Goal: Find specific page/section: Find specific page/section

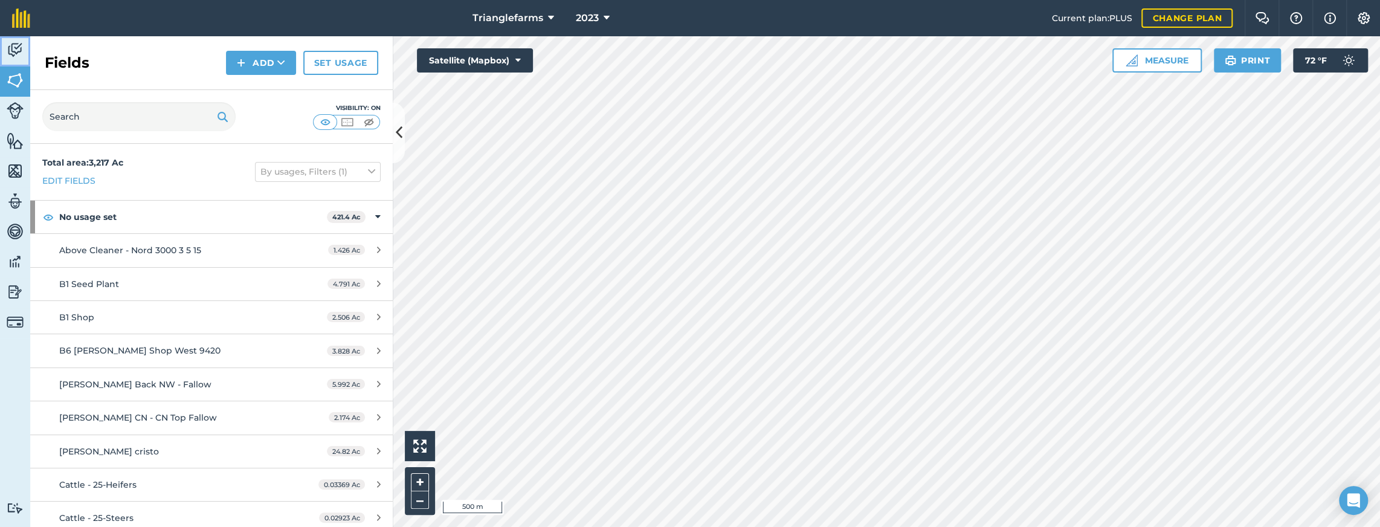
click at [15, 56] on img at bounding box center [15, 50] width 17 height 18
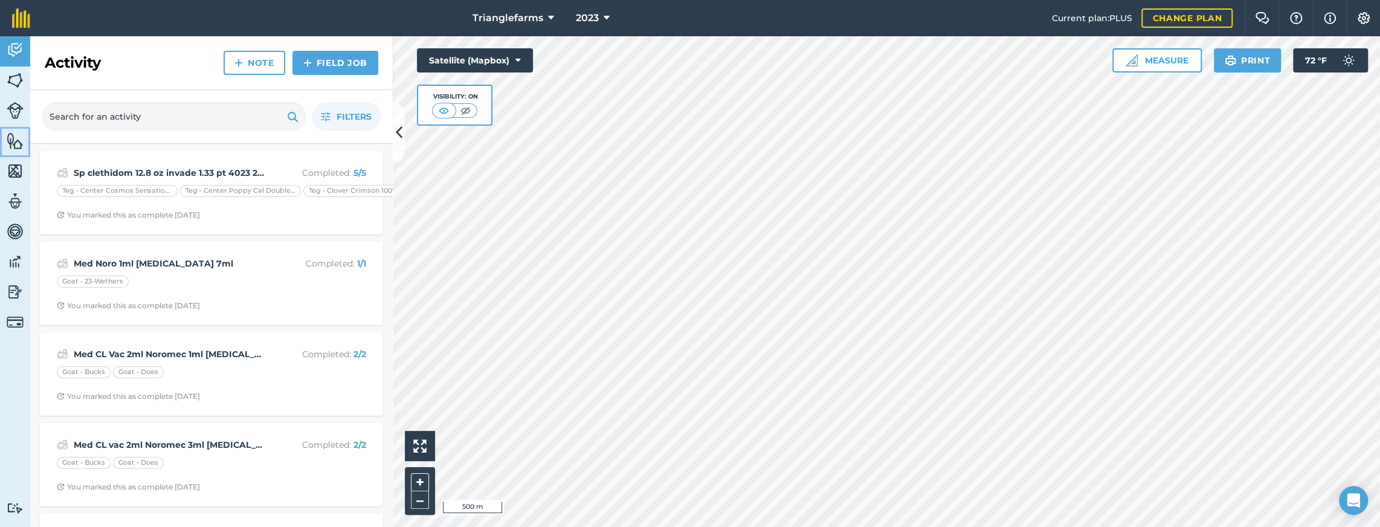
click at [18, 142] on img at bounding box center [15, 141] width 17 height 18
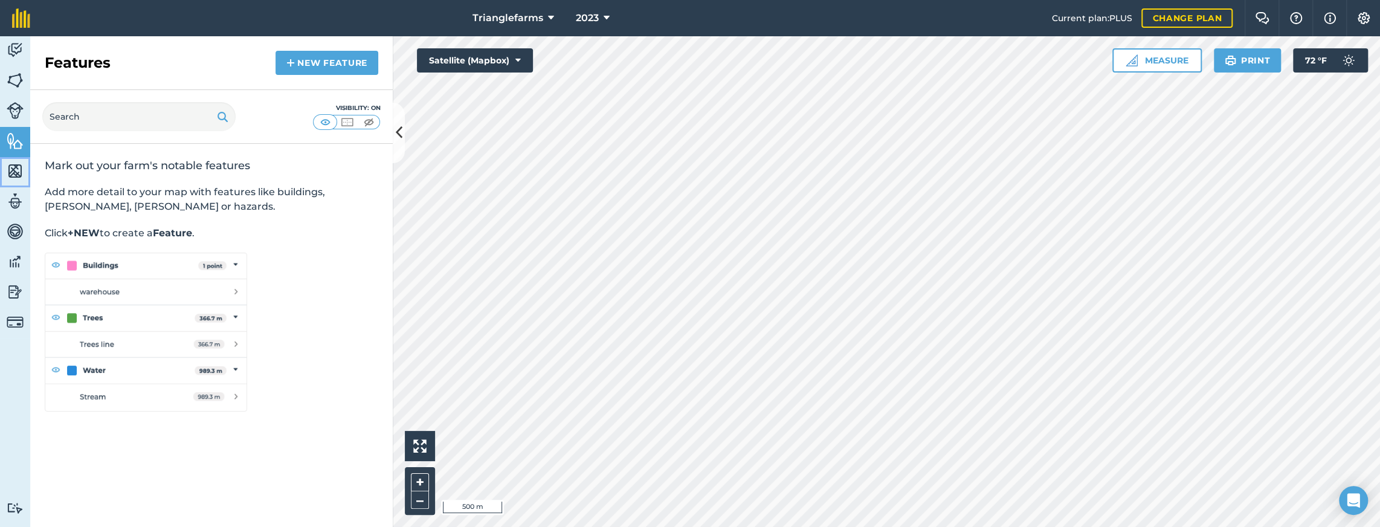
click at [15, 182] on link "Maps" at bounding box center [15, 172] width 30 height 30
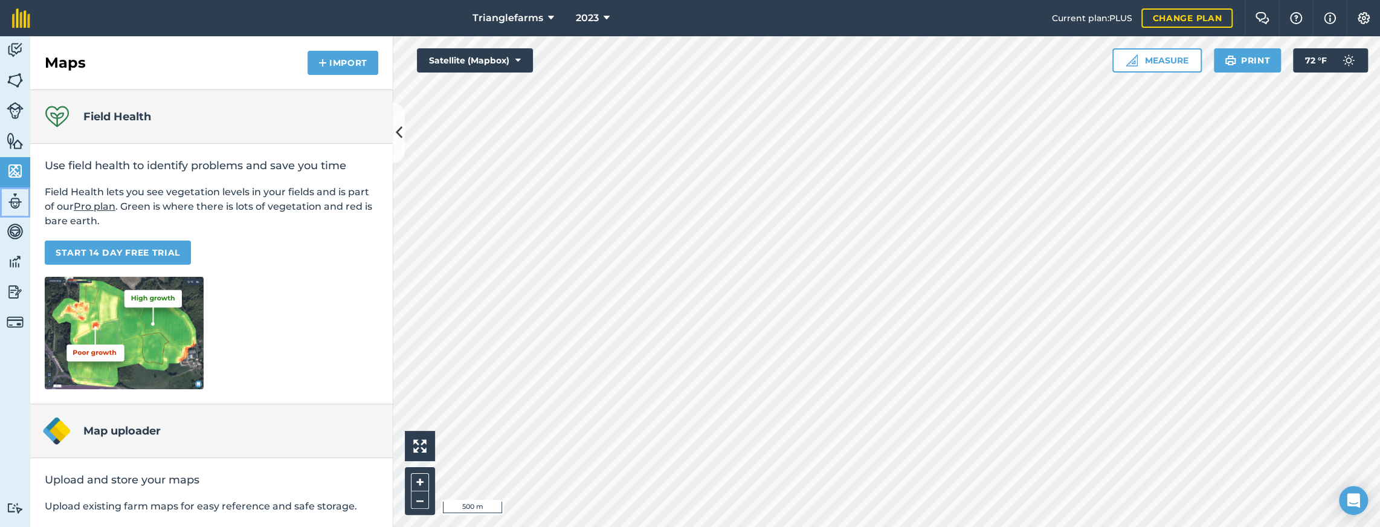
click at [13, 207] on img at bounding box center [15, 201] width 17 height 18
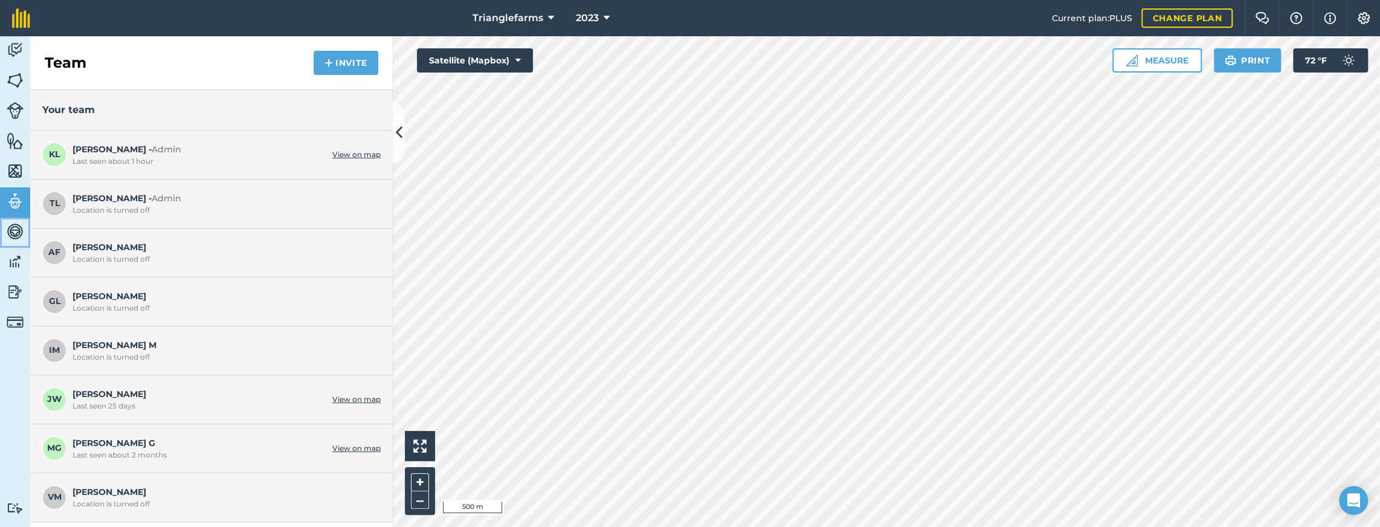
click at [9, 229] on img at bounding box center [15, 231] width 17 height 18
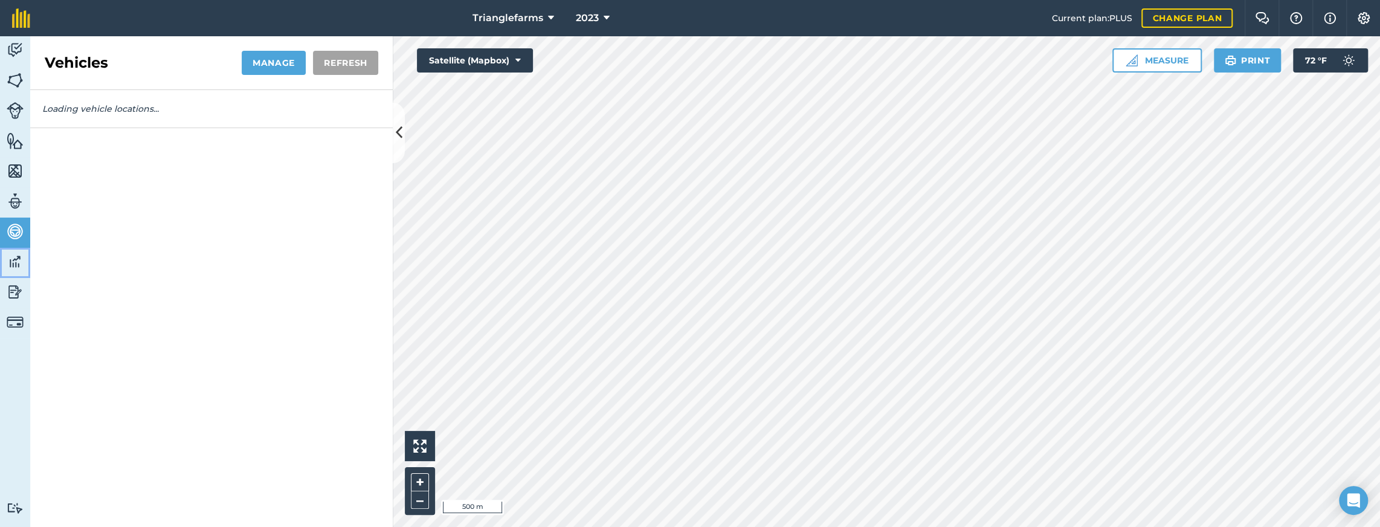
click at [14, 250] on link "Data" at bounding box center [15, 263] width 30 height 30
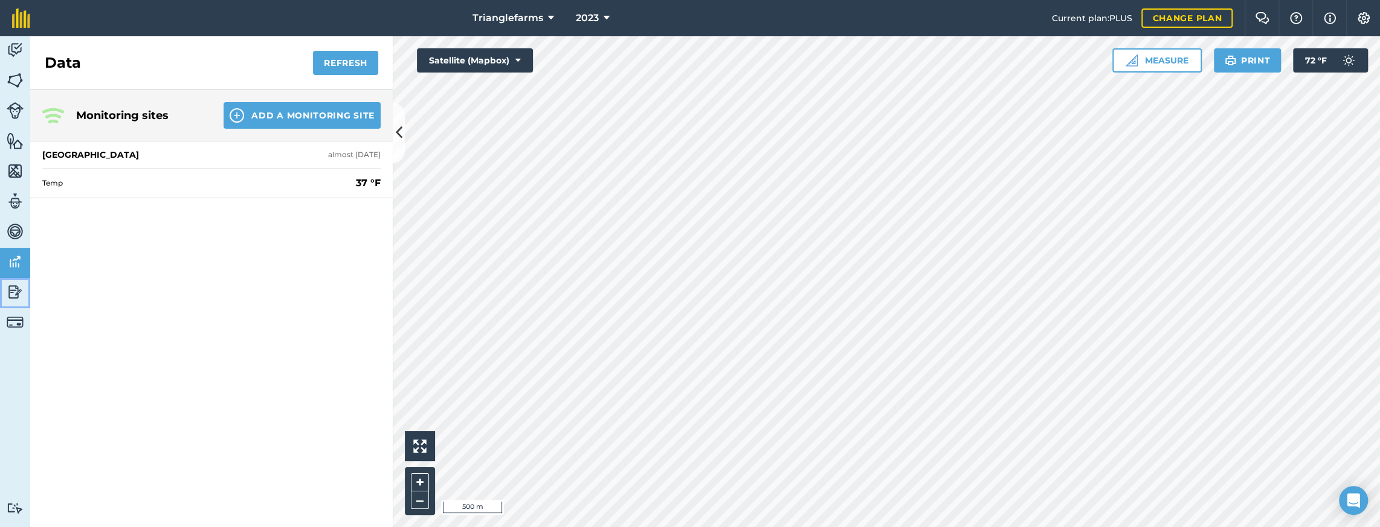
click at [23, 288] on img at bounding box center [15, 292] width 17 height 18
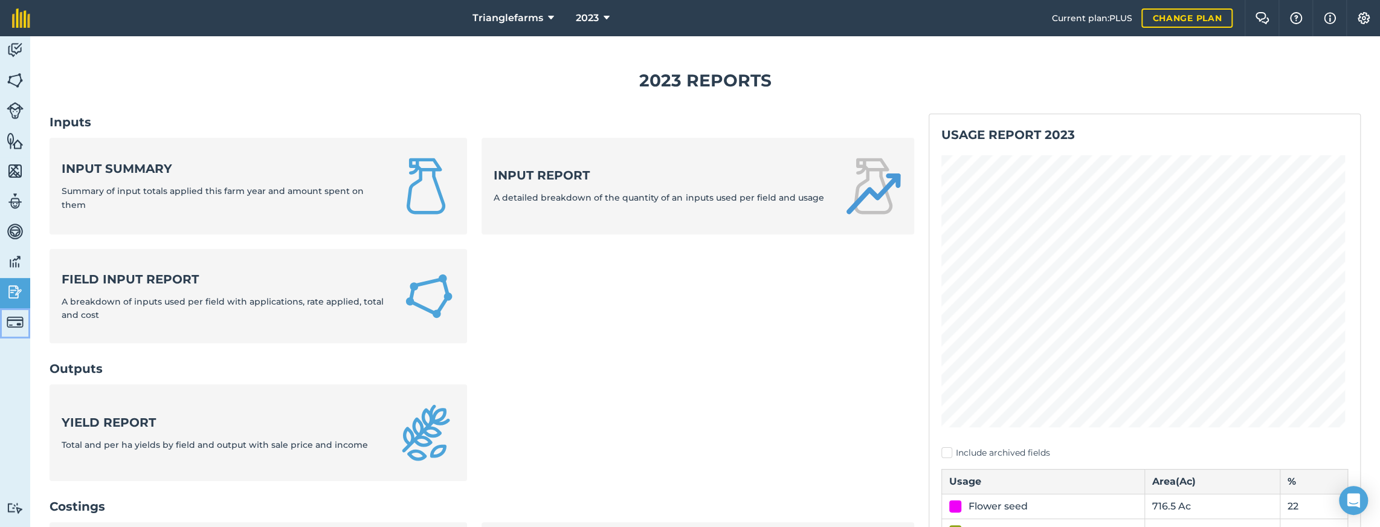
click at [16, 316] on img at bounding box center [15, 322] width 17 height 17
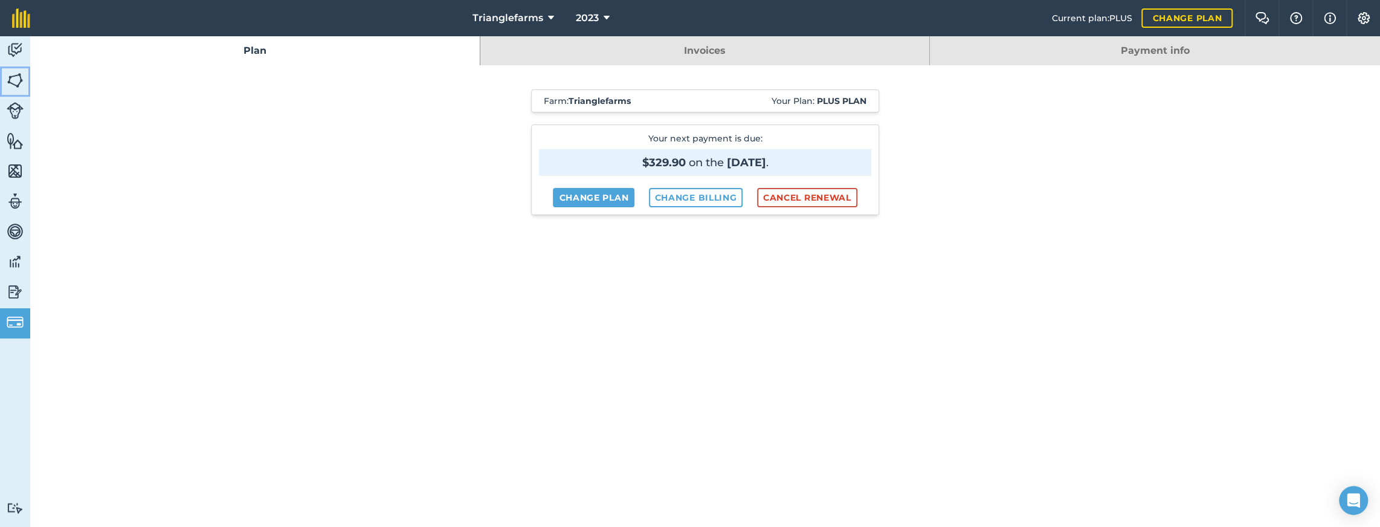
click at [17, 72] on img at bounding box center [15, 80] width 17 height 18
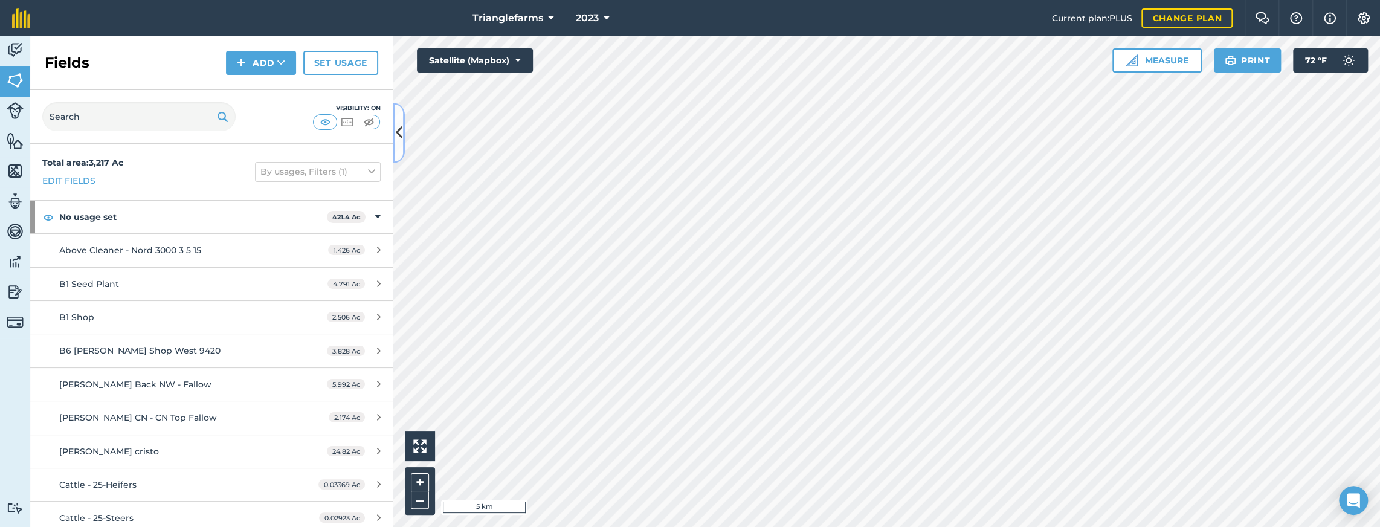
click at [402, 131] on icon at bounding box center [399, 132] width 7 height 21
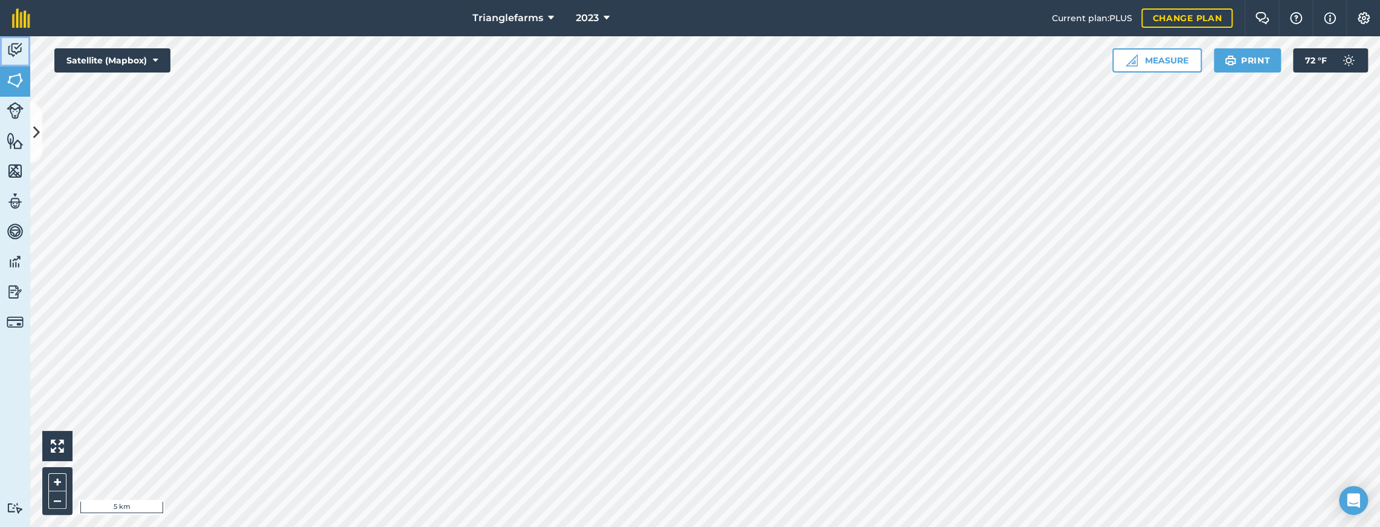
click at [18, 48] on img at bounding box center [15, 50] width 17 height 18
click at [36, 121] on button at bounding box center [36, 133] width 12 height 60
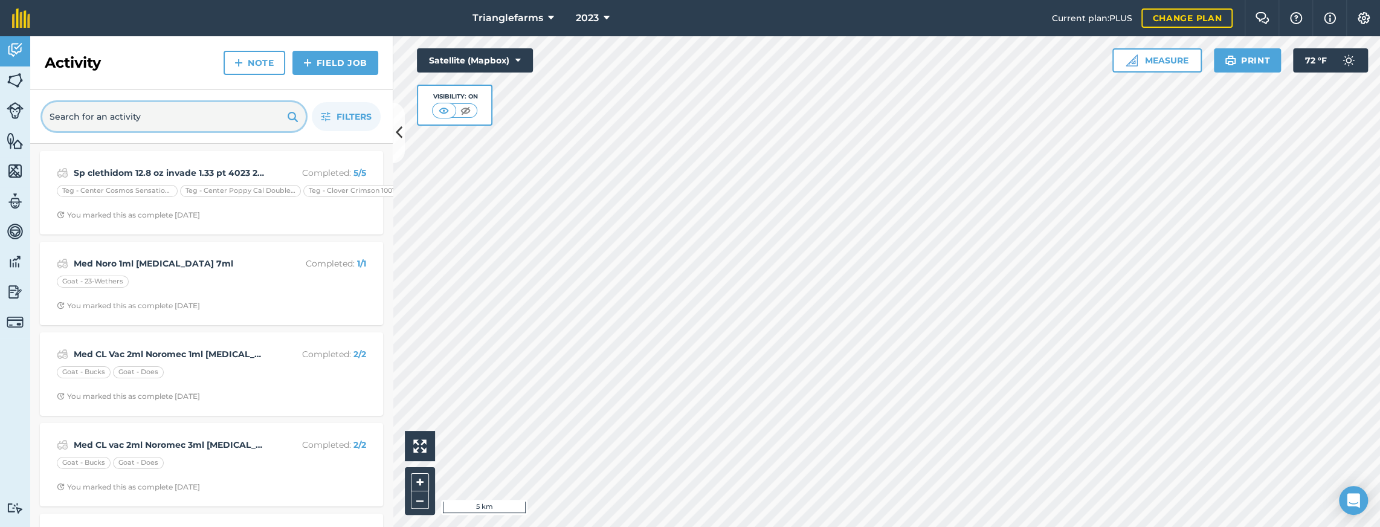
click at [128, 115] on input "text" at bounding box center [174, 116] width 264 height 29
type input "c"
type input "h"
click at [581, 23] on span "2023" at bounding box center [587, 18] width 23 height 15
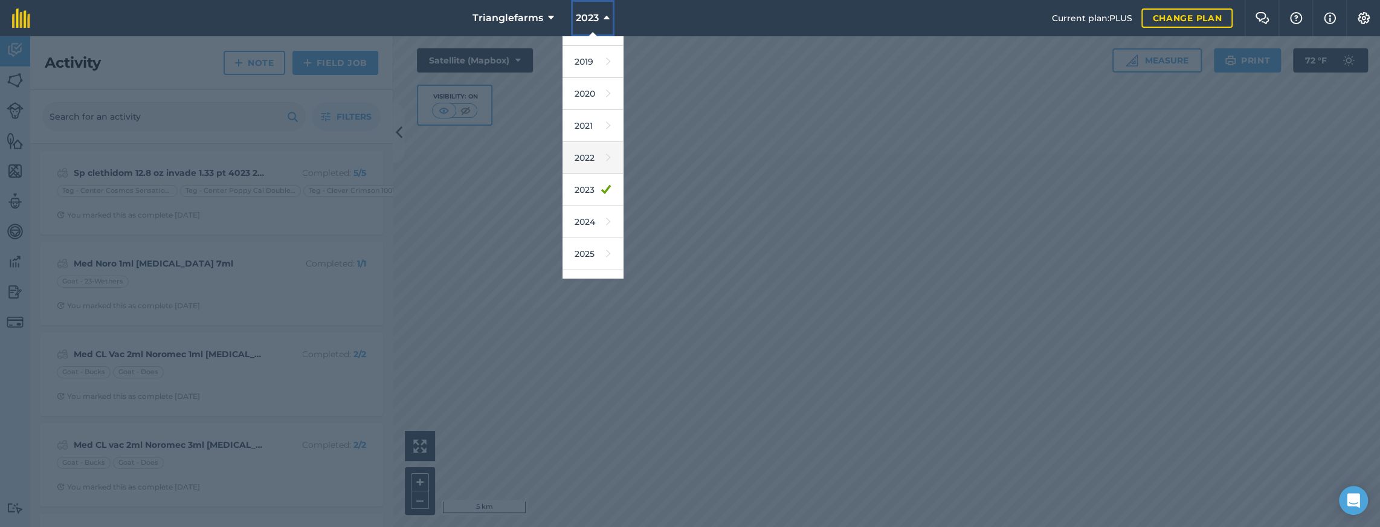
scroll to position [109, 0]
click at [580, 193] on link "2025" at bounding box center [593, 199] width 60 height 32
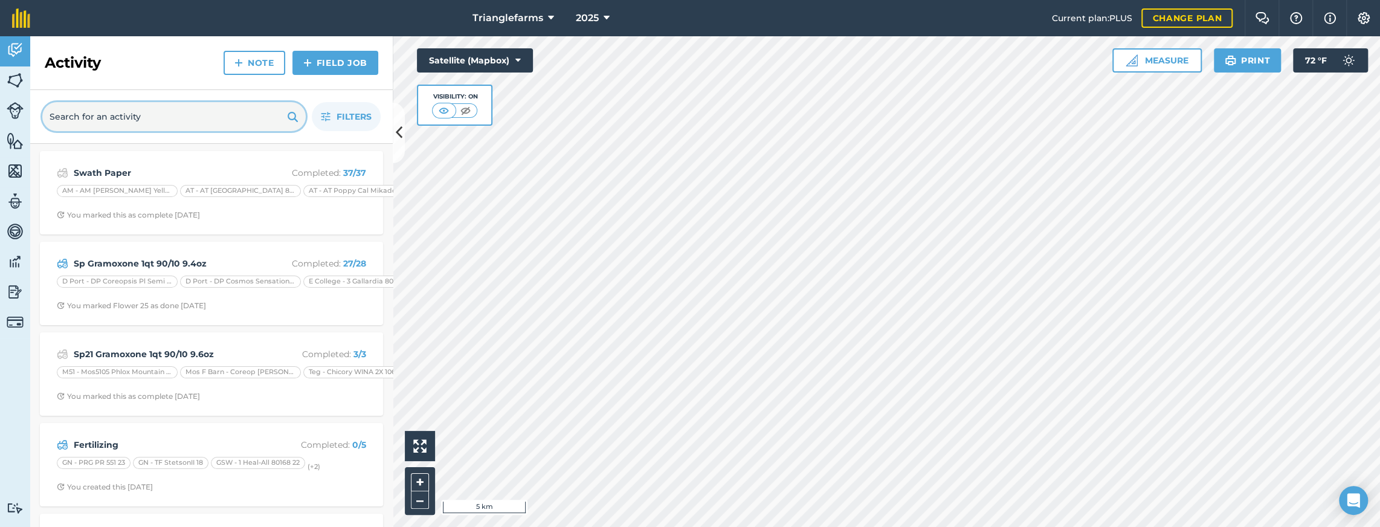
click at [144, 115] on input "text" at bounding box center [174, 116] width 264 height 29
click at [140, 115] on input "text" at bounding box center [174, 116] width 264 height 29
type input "comb"
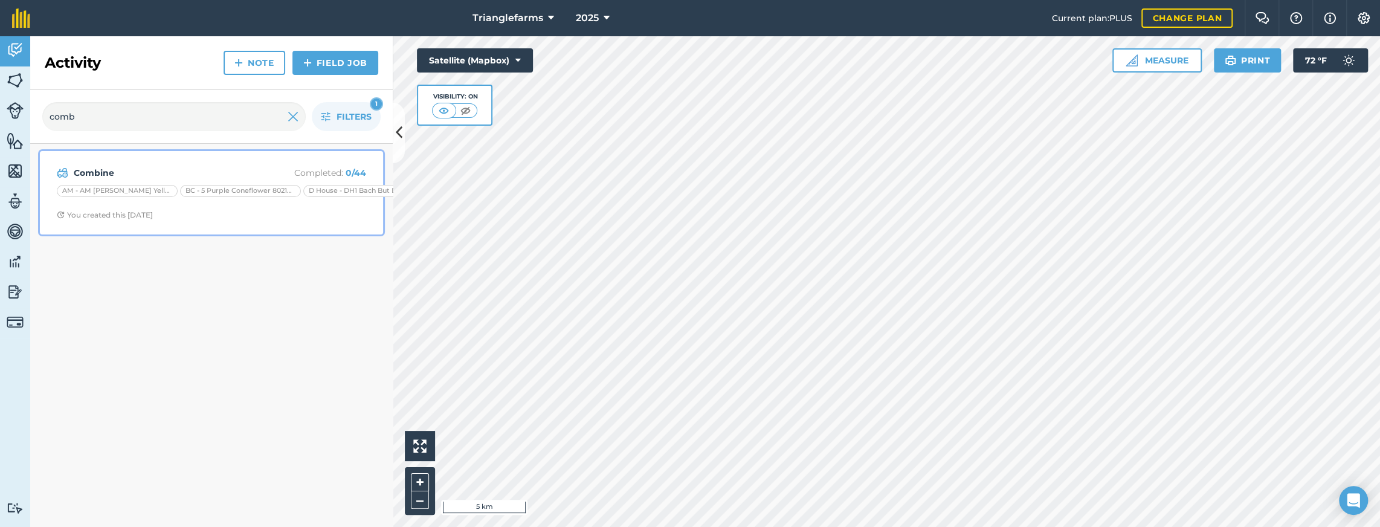
click at [175, 168] on strong "Combine" at bounding box center [170, 172] width 192 height 13
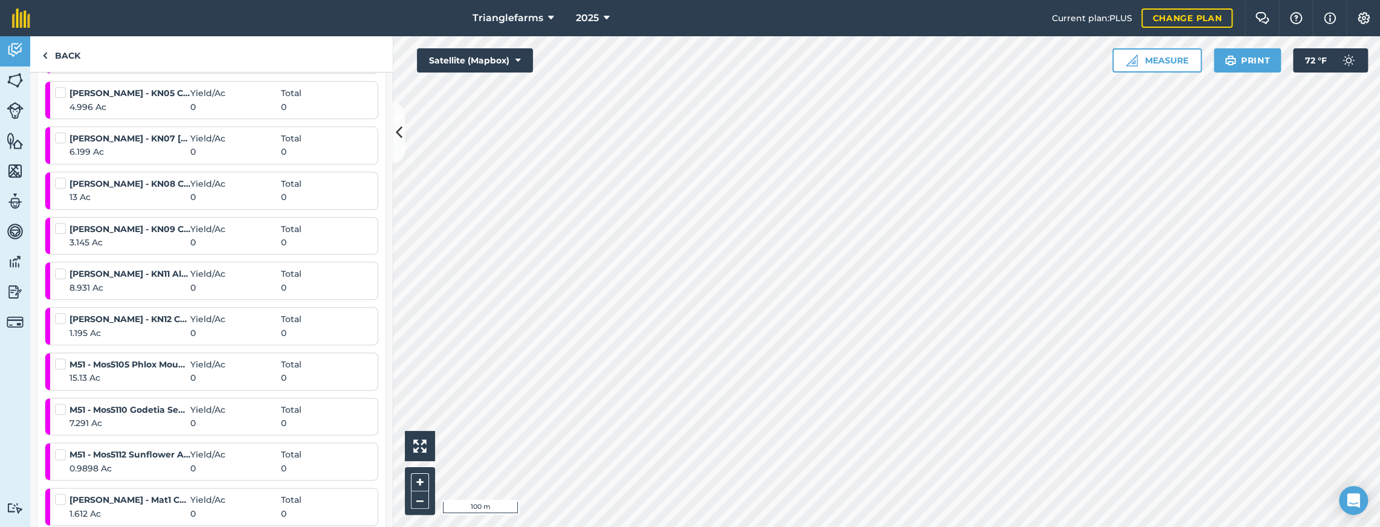
scroll to position [1210, 0]
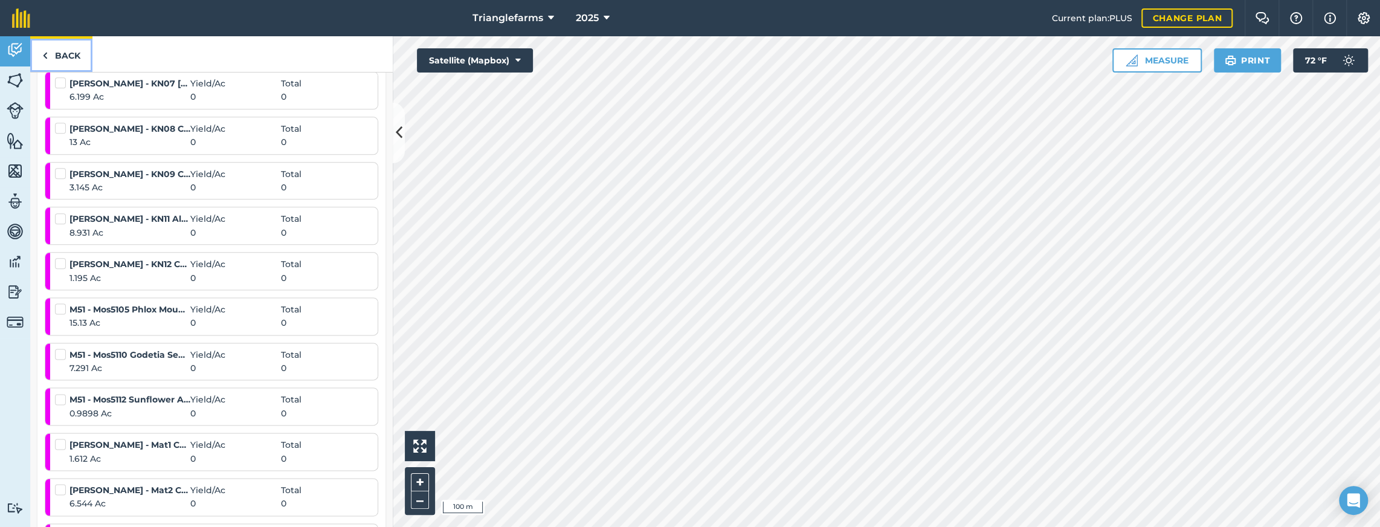
click at [36, 56] on link "Back" at bounding box center [61, 54] width 62 height 36
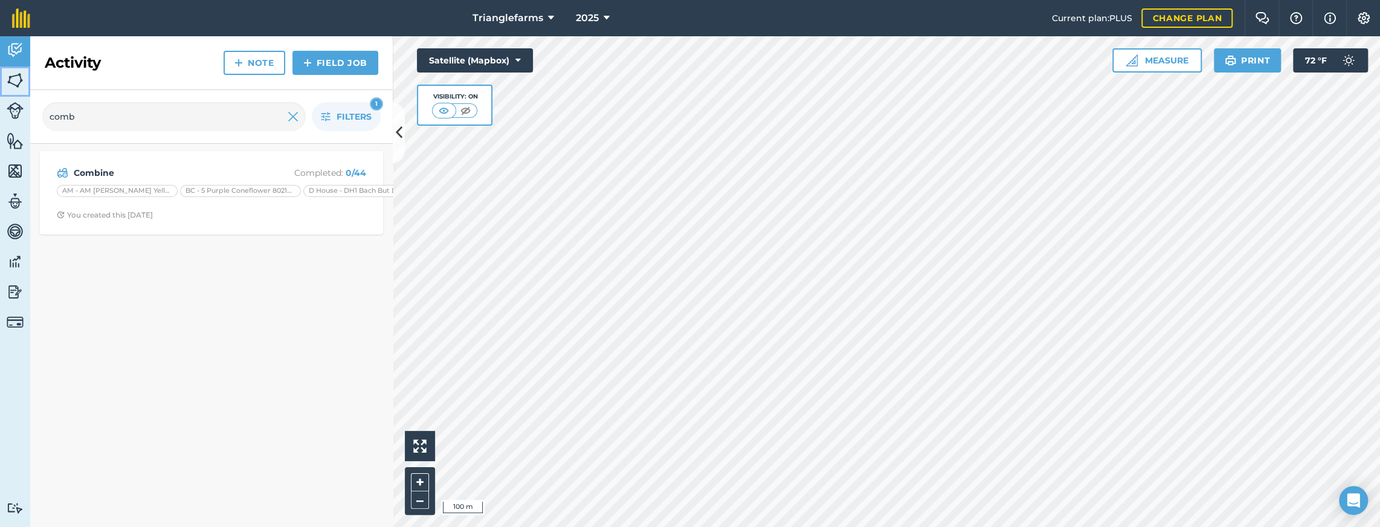
click at [7, 79] on img at bounding box center [15, 80] width 17 height 18
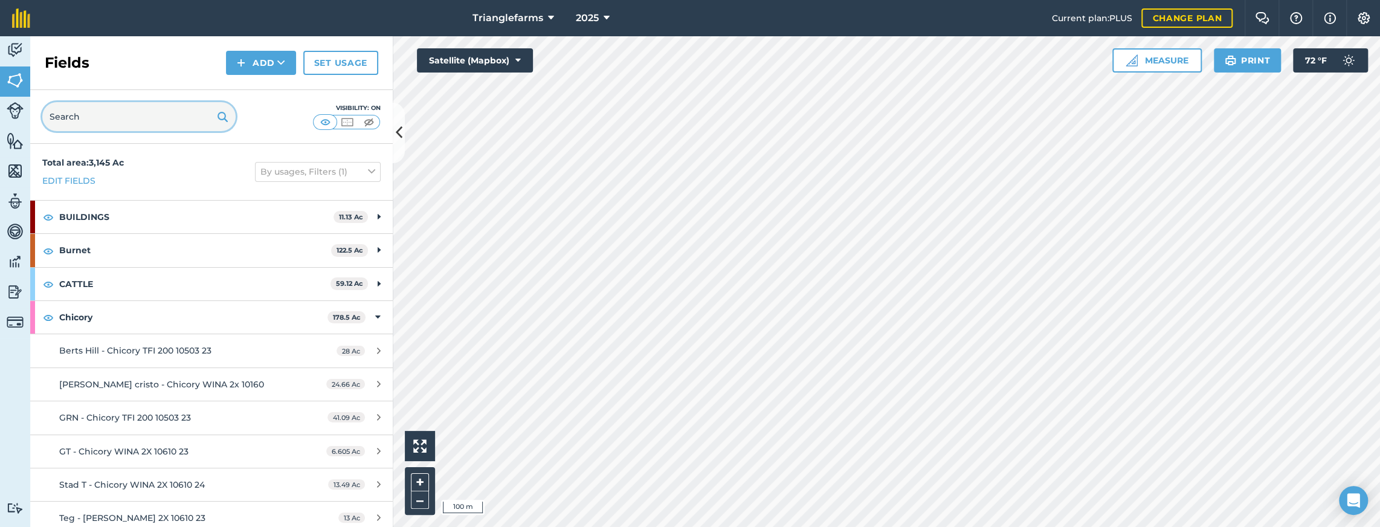
click at [106, 120] on input "text" at bounding box center [138, 116] width 193 height 29
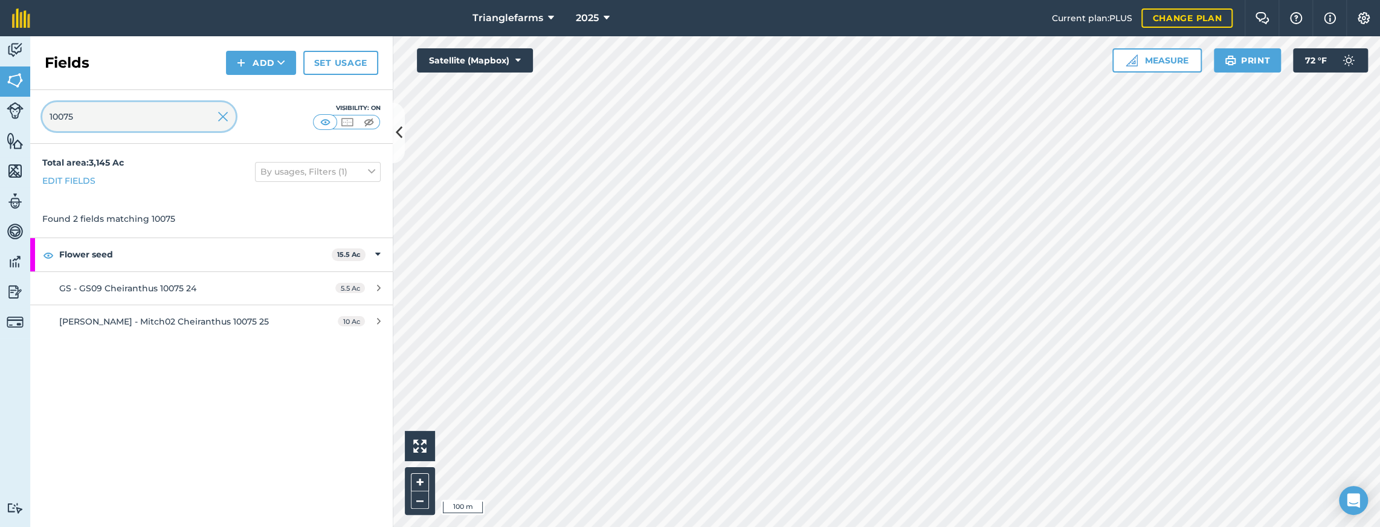
type input "10075"
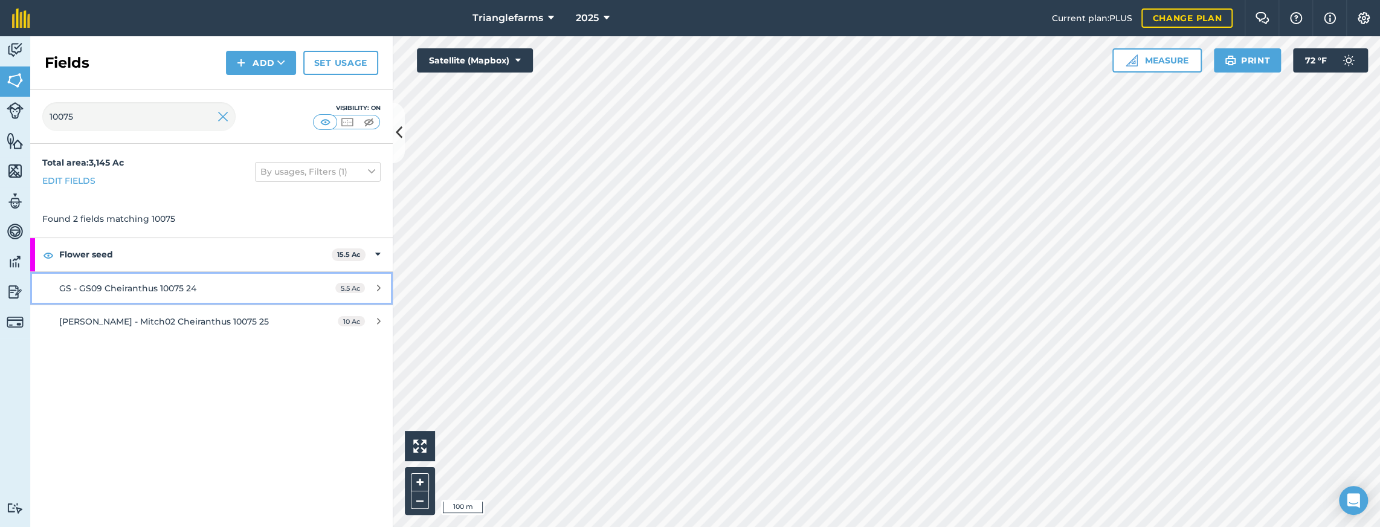
click at [127, 286] on span "GS - GS09 Cheiranthus 10075 24" at bounding box center [127, 288] width 137 height 11
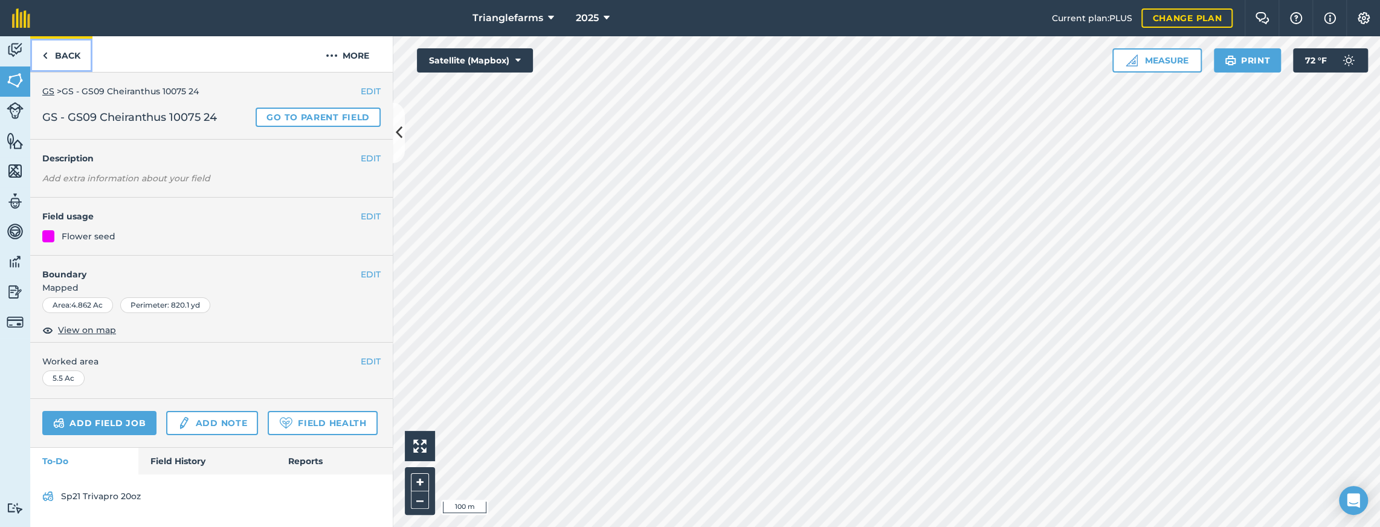
click at [63, 54] on link "Back" at bounding box center [61, 54] width 62 height 36
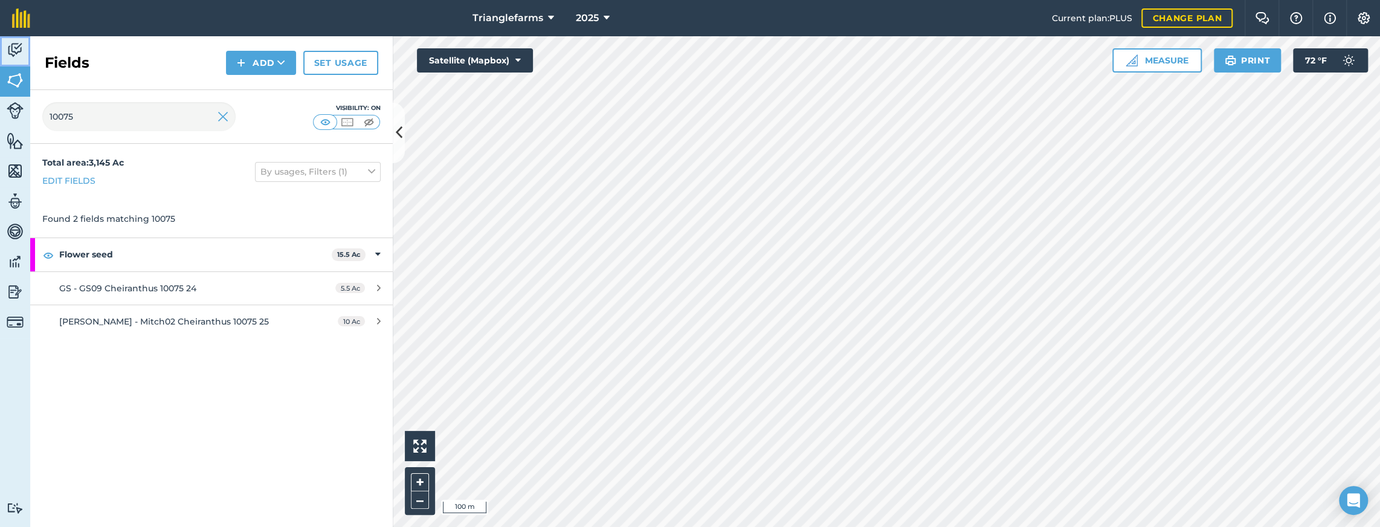
click at [16, 51] on img at bounding box center [15, 50] width 17 height 18
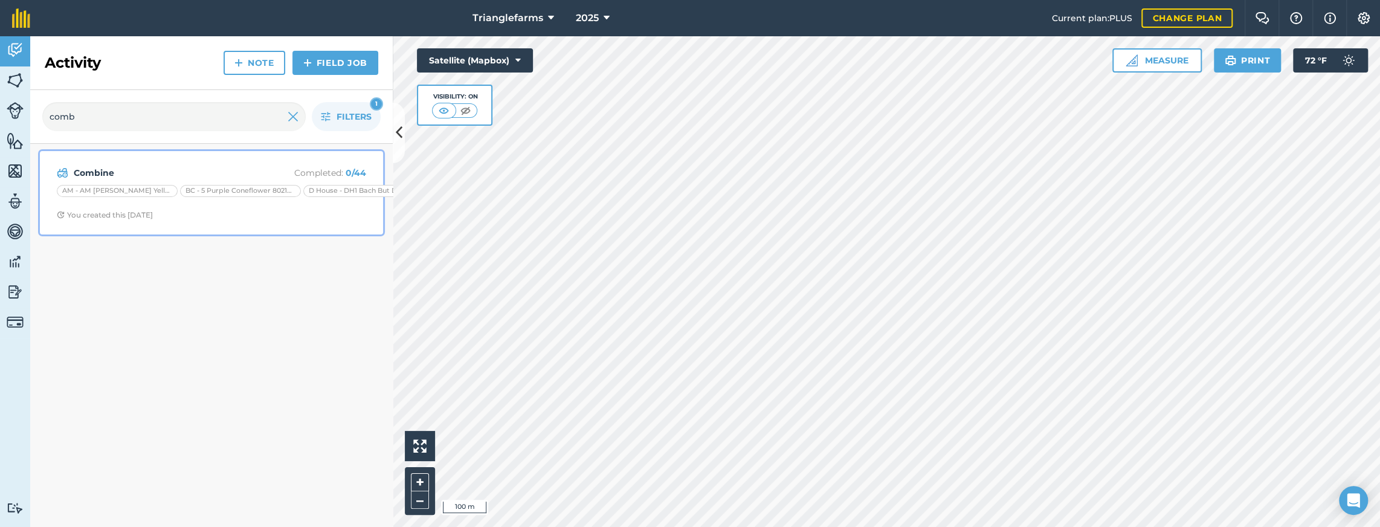
click at [112, 170] on strong "Combine" at bounding box center [170, 172] width 192 height 13
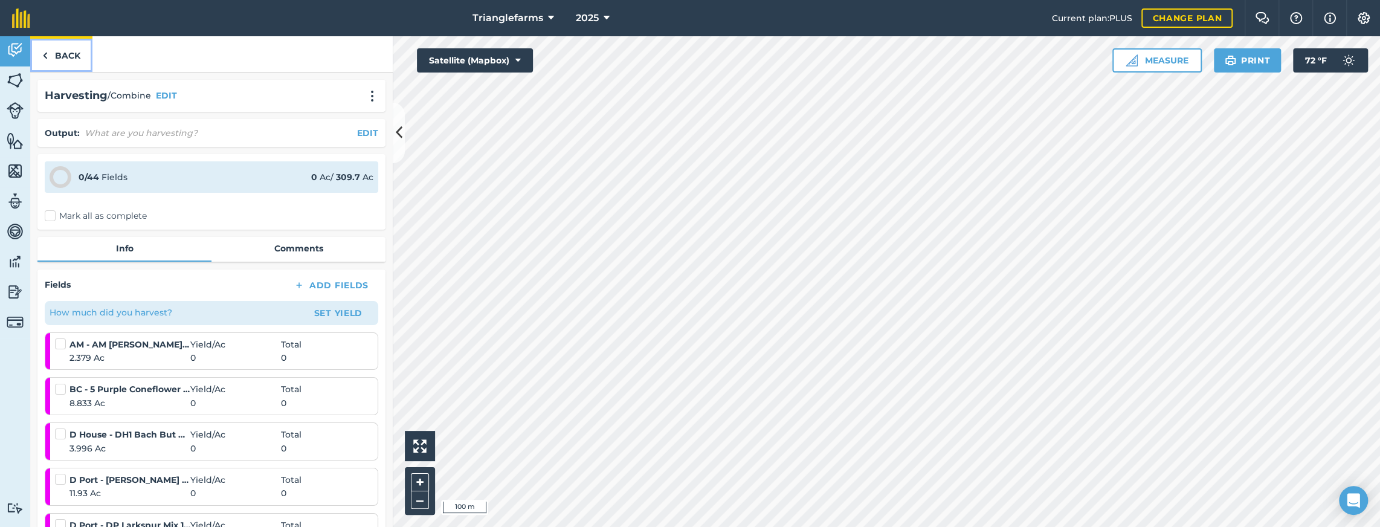
click at [50, 41] on link "Back" at bounding box center [61, 54] width 62 height 36
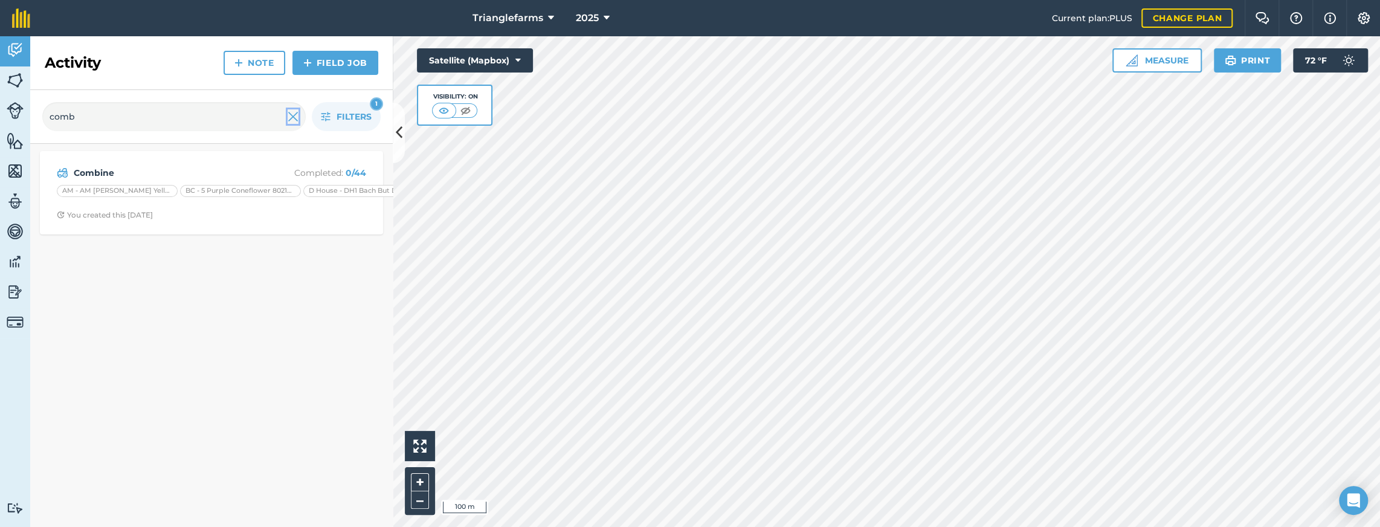
click at [292, 113] on img at bounding box center [293, 116] width 11 height 15
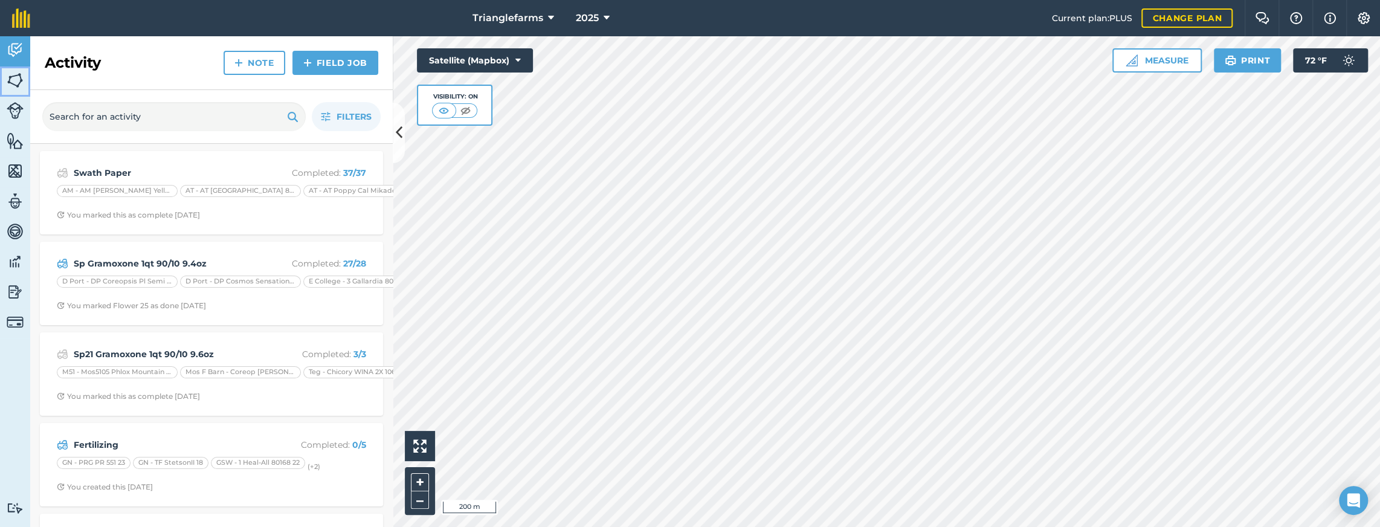
click at [12, 85] on img at bounding box center [15, 80] width 17 height 18
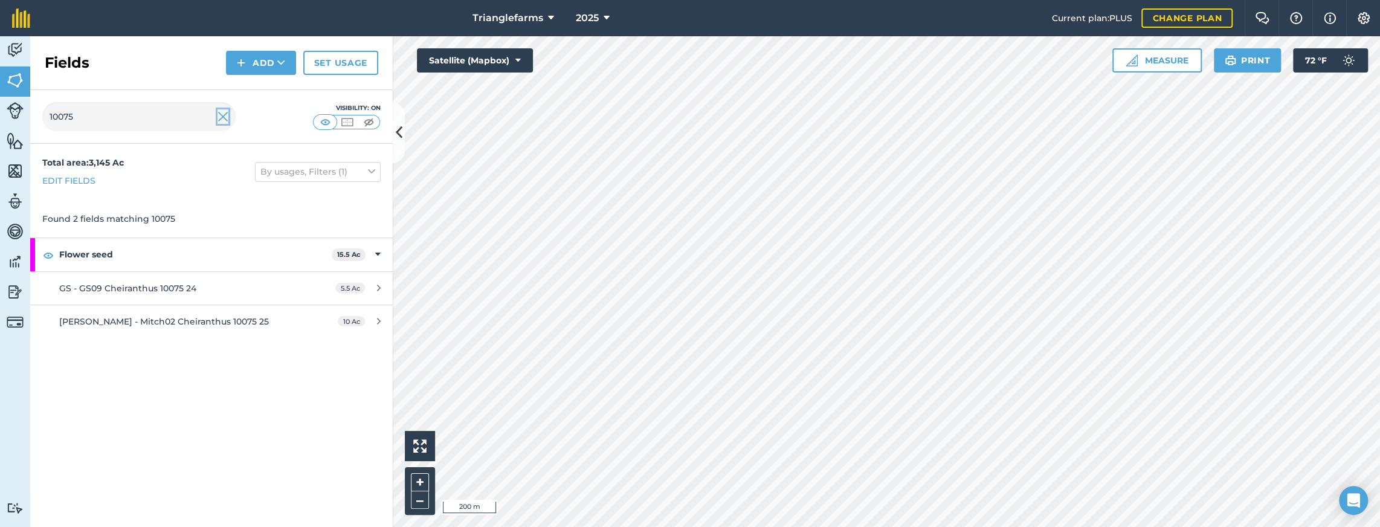
click at [222, 112] on img at bounding box center [223, 116] width 11 height 15
